Goal: Ask a question

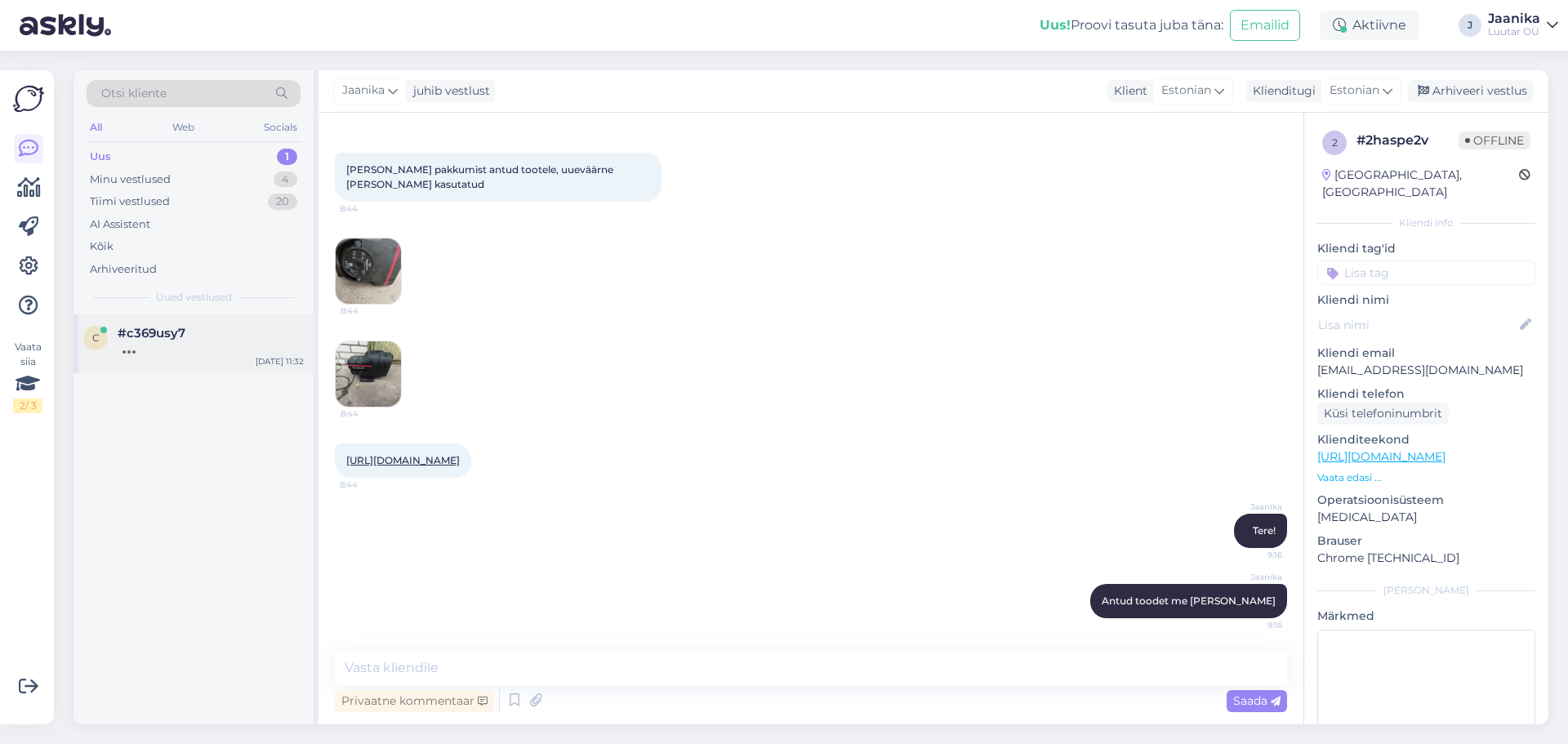
click at [202, 343] on div at bounding box center [211, 348] width 186 height 15
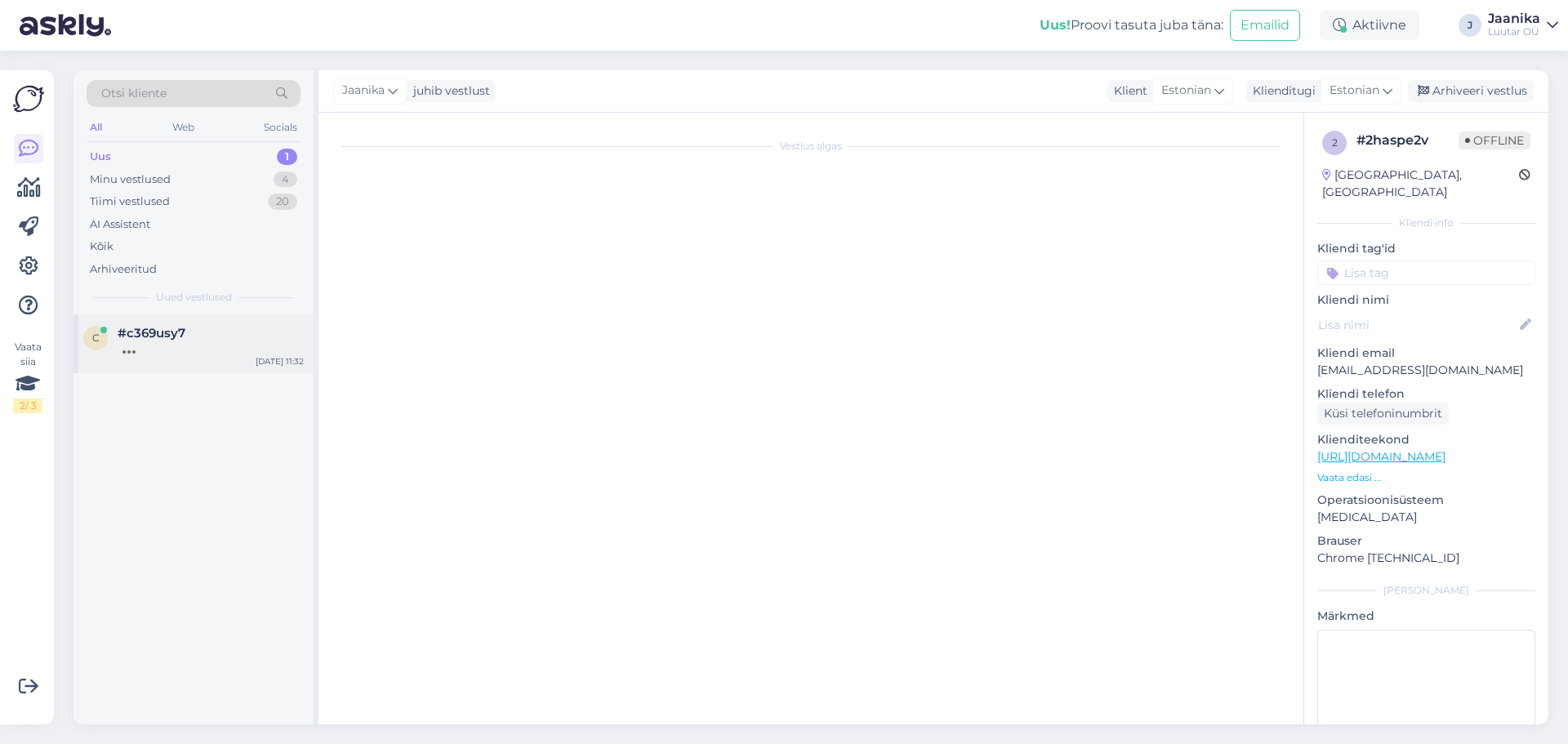
scroll to position [3140, 0]
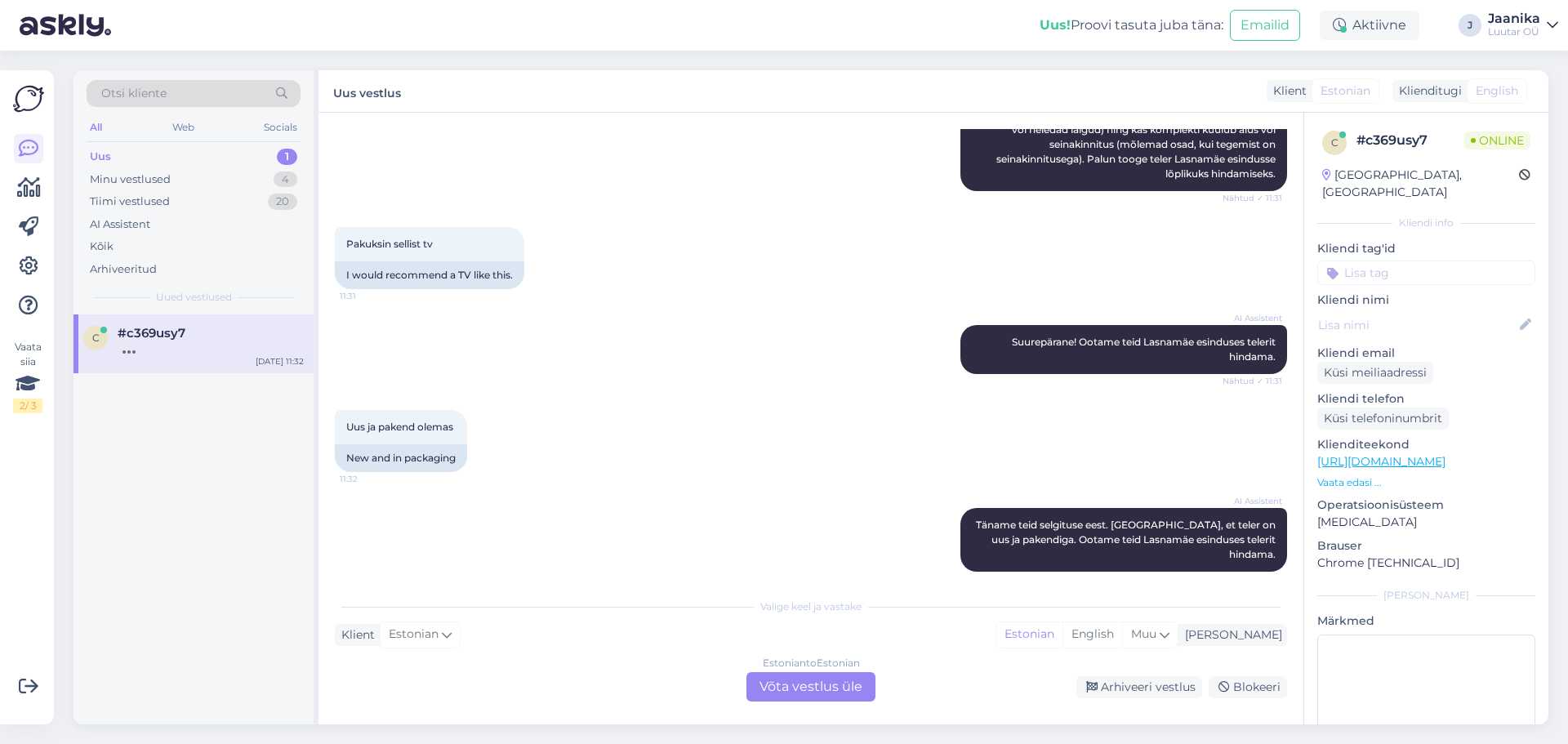
click at [789, 695] on div "Estonian to Estonian Võta vestlus üle" at bounding box center [811, 687] width 129 height 30
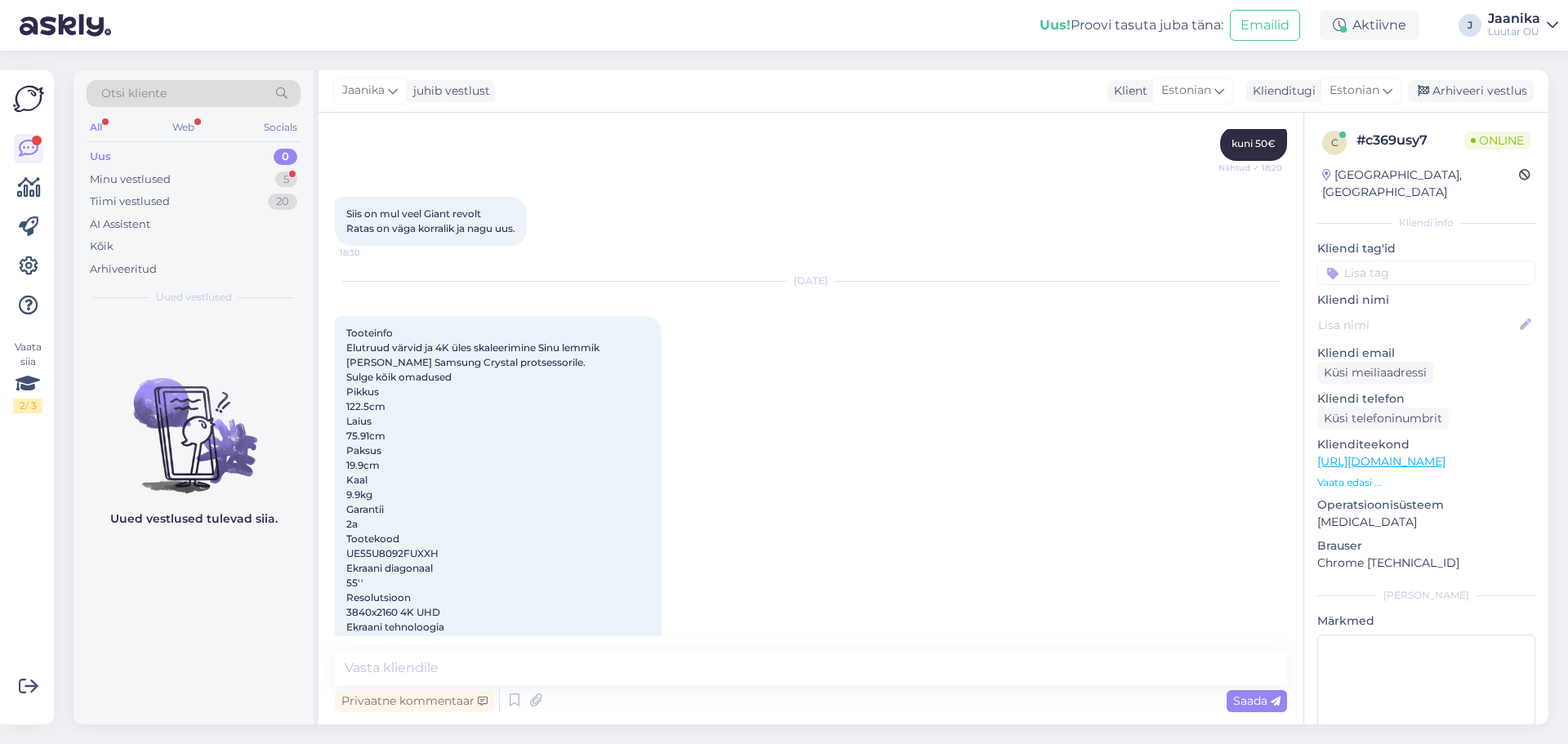
scroll to position [3219, 0]
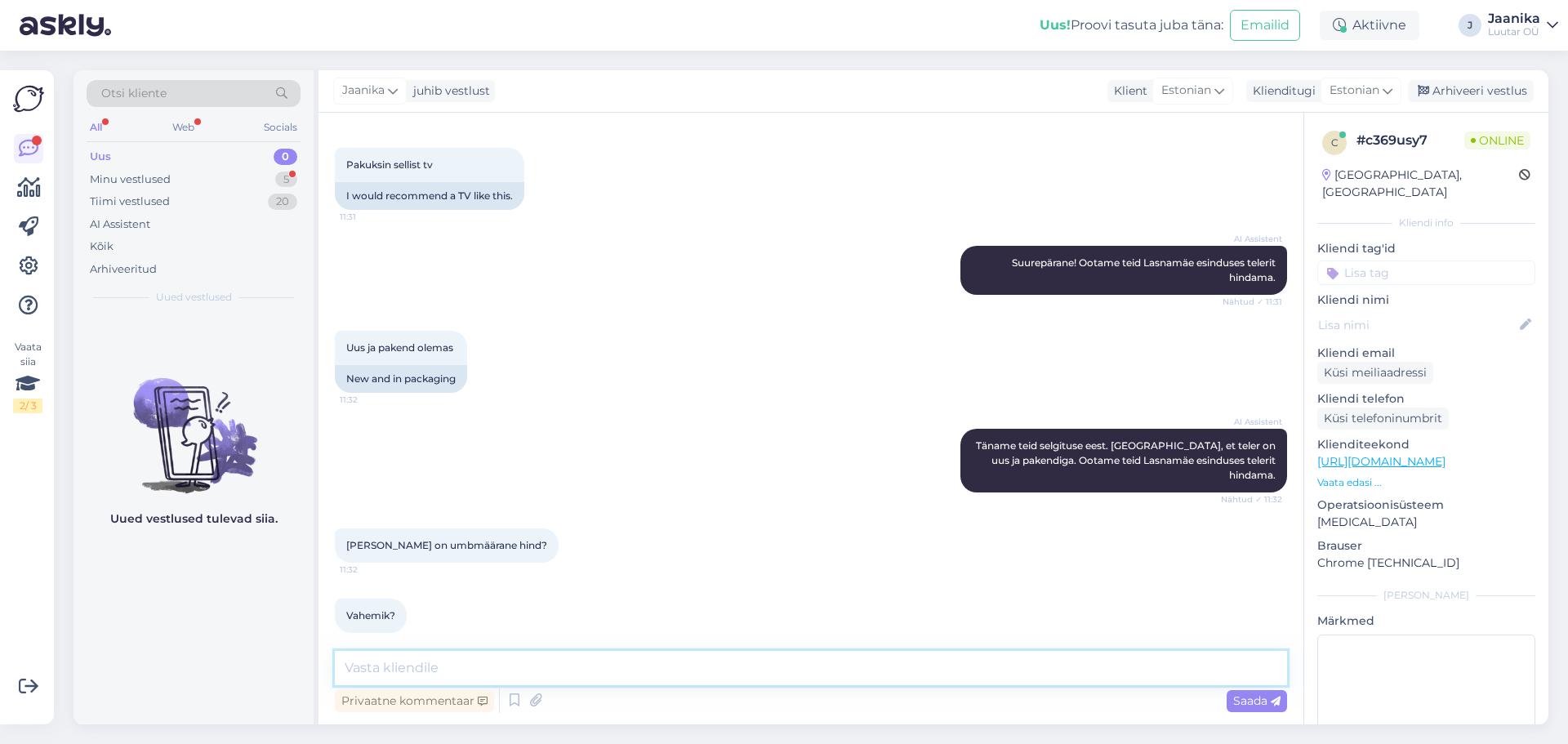
click at [458, 661] on textarea at bounding box center [811, 668] width 952 height 35
type textarea "Tere!"
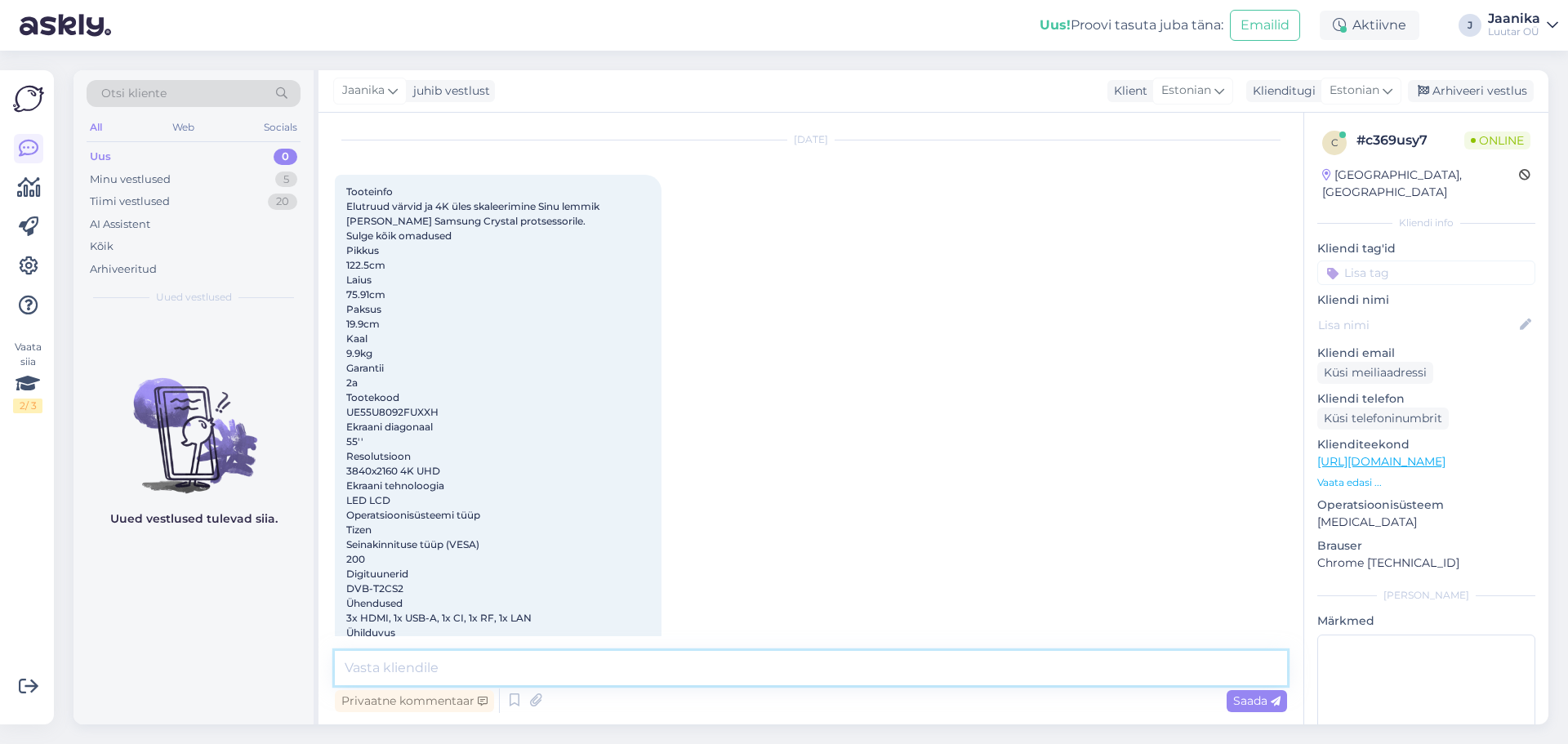
scroll to position [1656, 0]
drag, startPoint x: 347, startPoint y: 409, endPoint x: 440, endPoint y: 418, distance: 93.4
click at [440, 418] on span "Tooteinfo Elutruud värvid ja 4K üles skaleerimine Sinu lemmik [PERSON_NAME] Sam…" at bounding box center [499, 500] width 305 height 630
copy span "UE55U8092FUXXH"
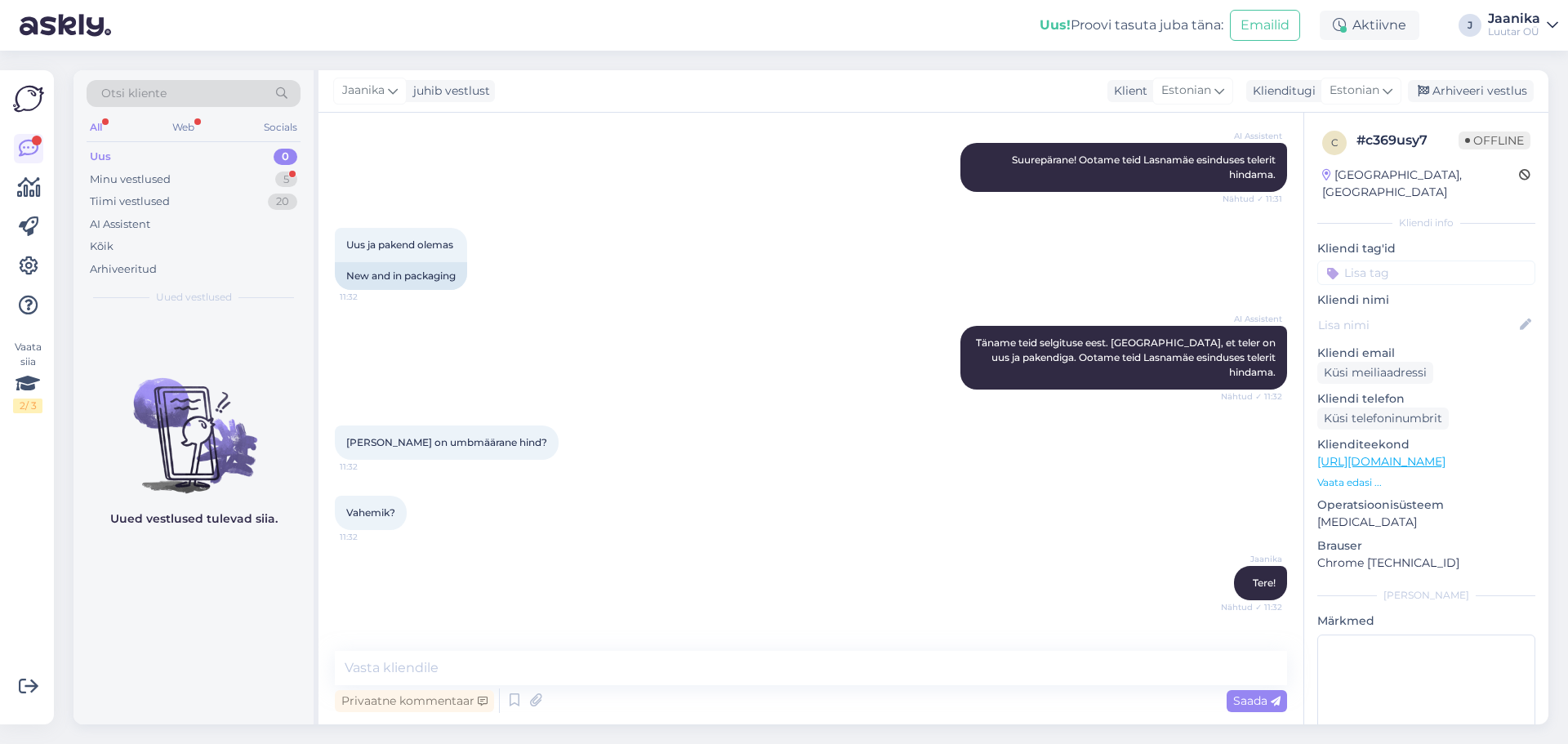
scroll to position [3323, 0]
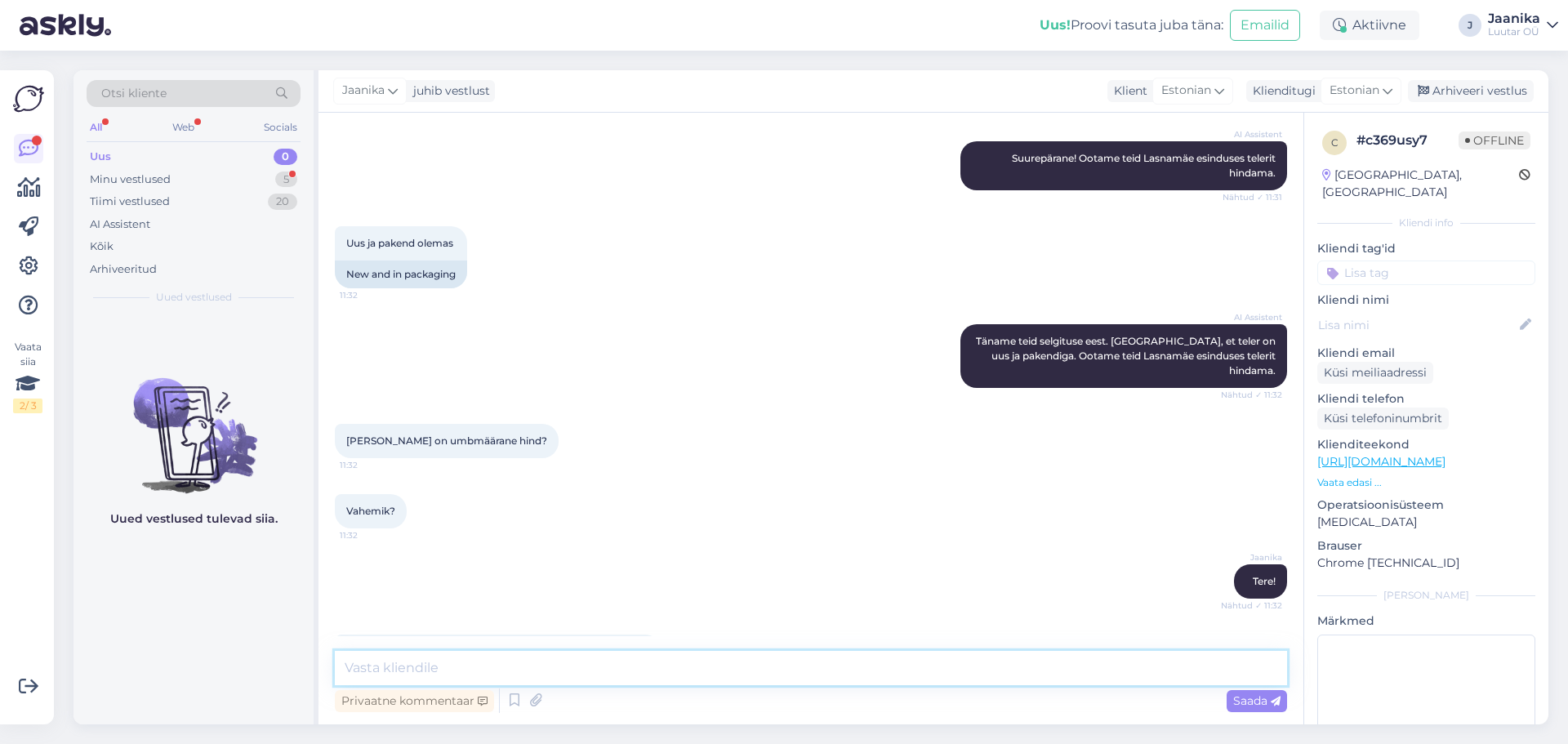
click at [625, 660] on textarea at bounding box center [811, 668] width 952 height 35
type textarea "uurin"
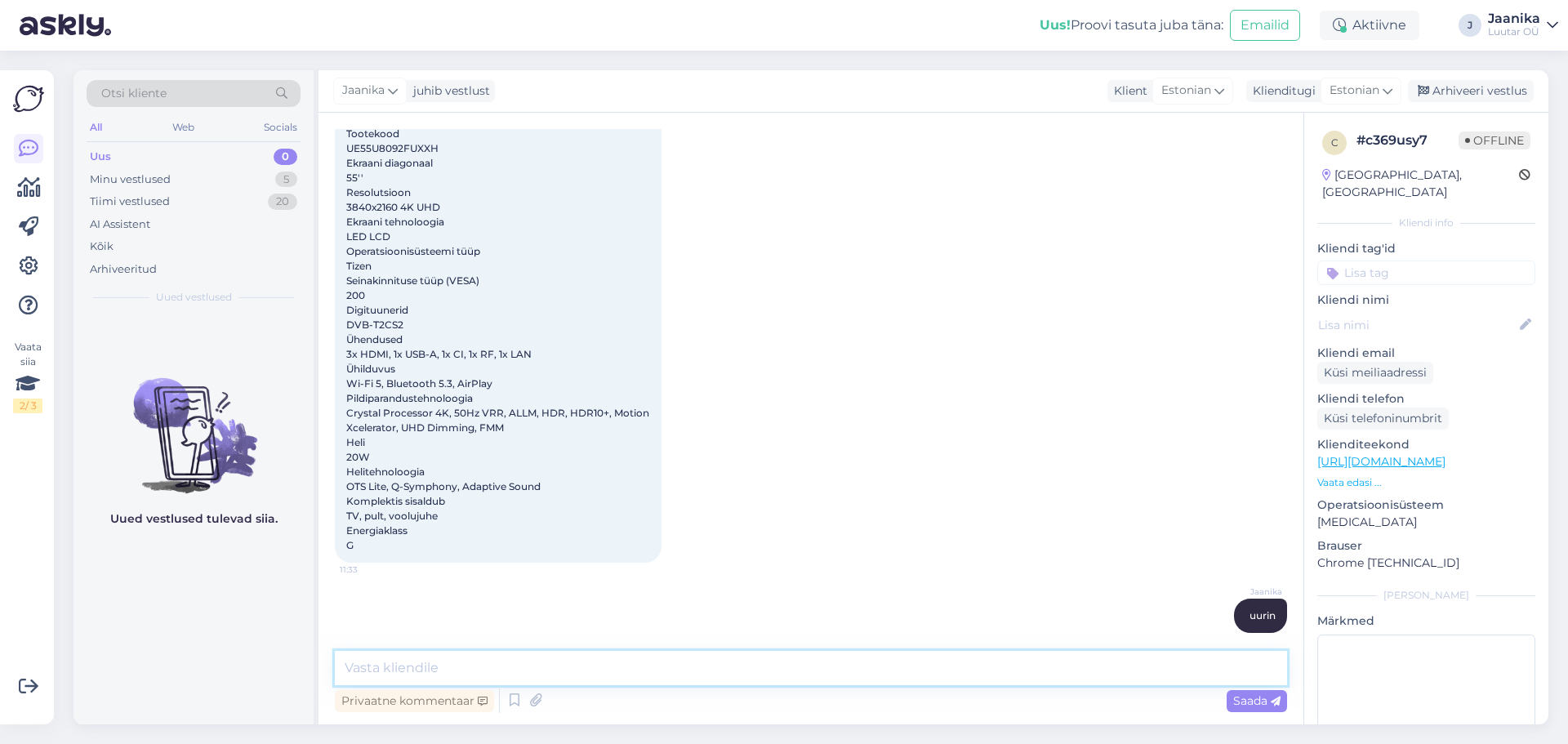
click at [502, 662] on textarea at bounding box center [811, 668] width 952 height 35
type textarea "kuni 140€"
